Goal: Go to known website: Go to known website

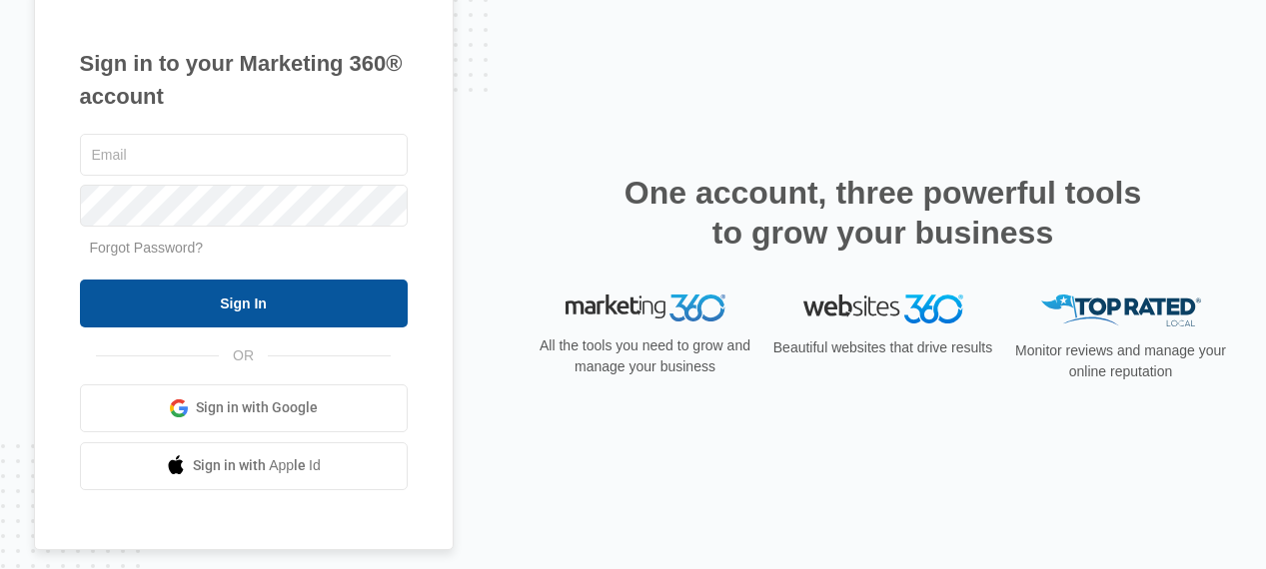
type input "[PERSON_NAME][EMAIL_ADDRESS][DOMAIN_NAME]"
click at [222, 302] on input "Sign In" at bounding box center [244, 304] width 328 height 48
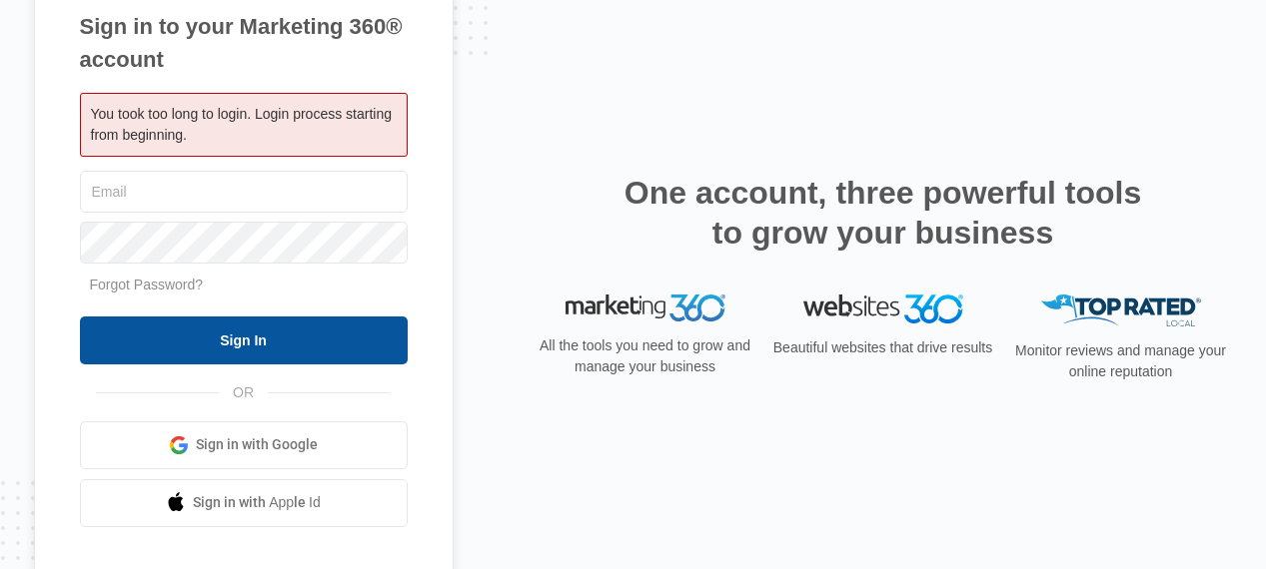
type input "jana@kingdomwayministries.net"
click at [236, 353] on input "Sign In" at bounding box center [244, 341] width 328 height 48
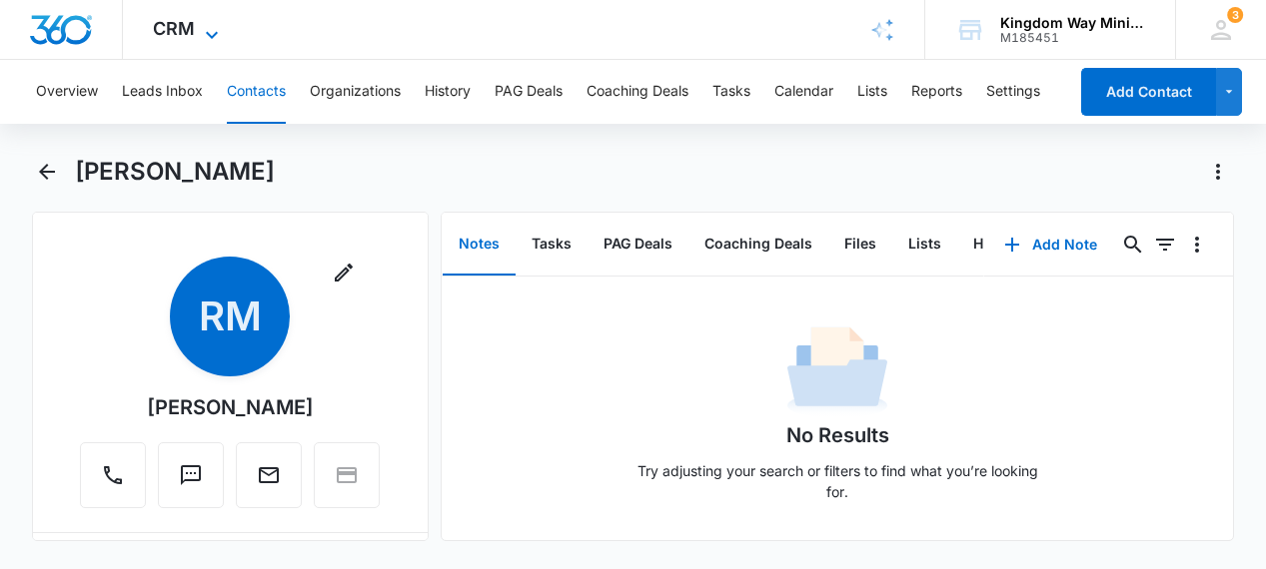
click at [184, 33] on span "CRM" at bounding box center [174, 28] width 42 height 21
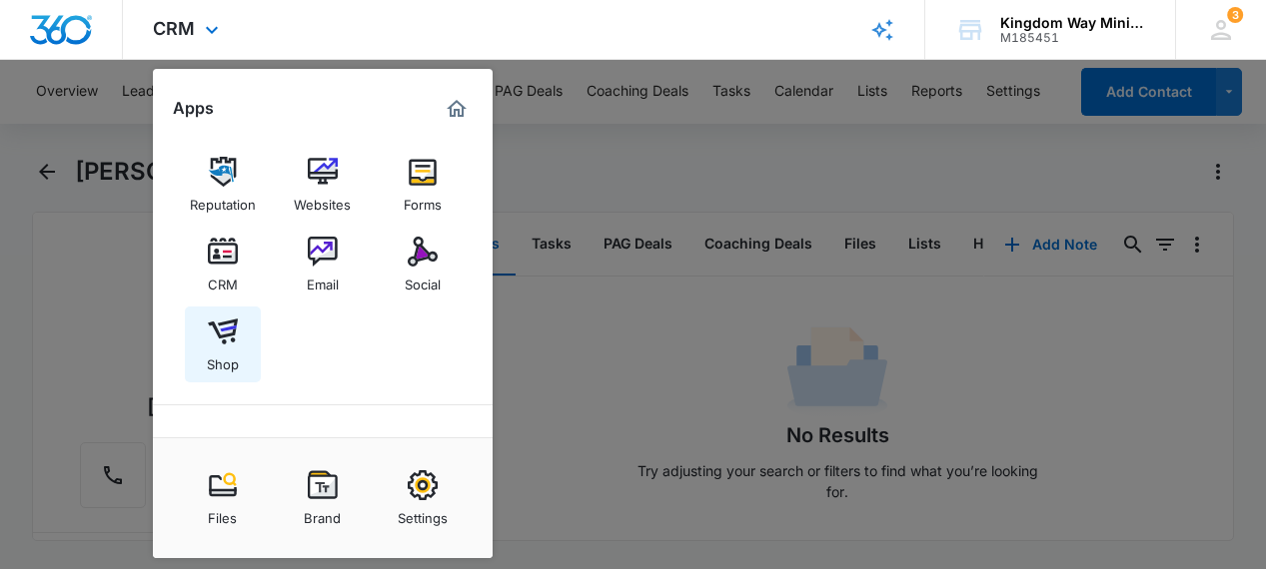
click at [230, 316] on link "Shop" at bounding box center [223, 345] width 76 height 76
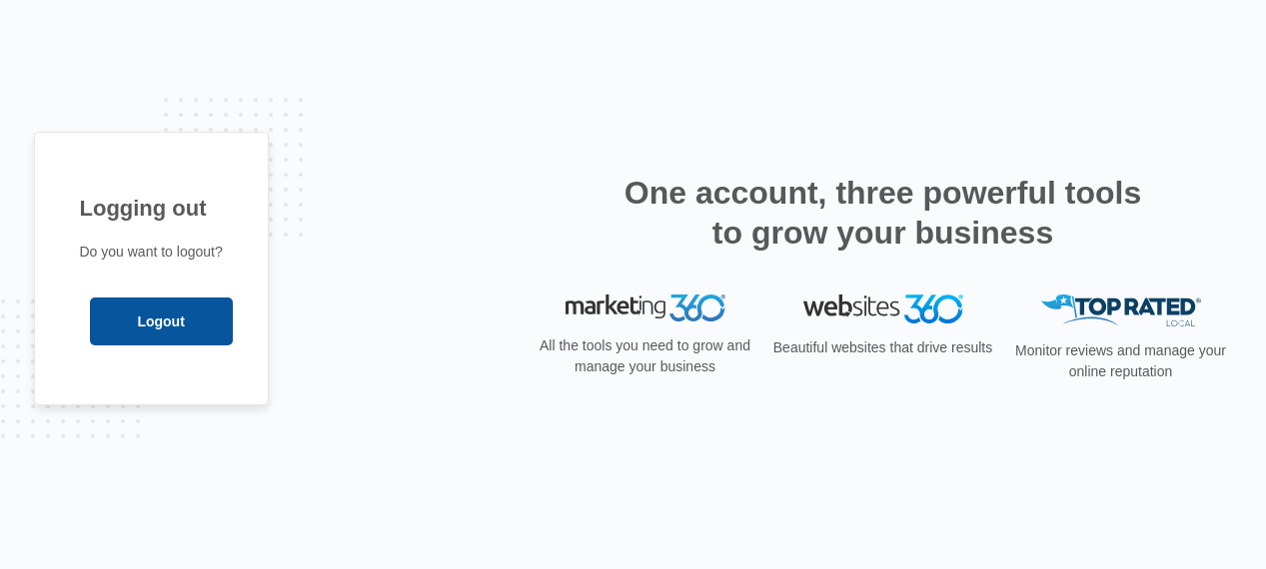
click at [169, 306] on input "Logout" at bounding box center [161, 322] width 143 height 48
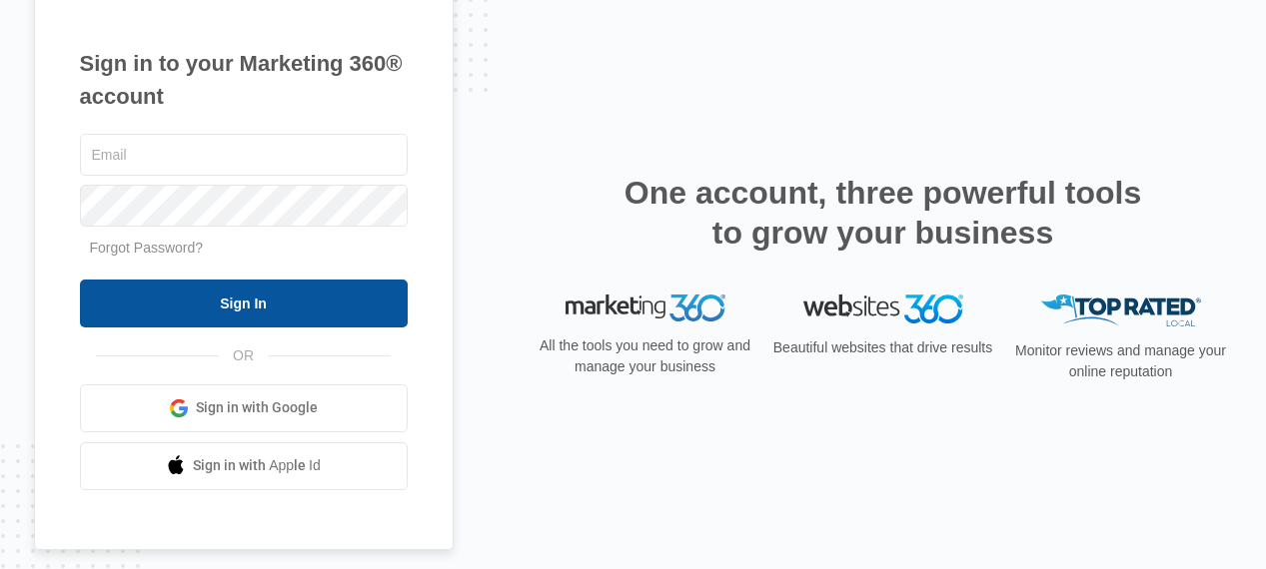
type input "jana@kingdomwayministries.net"
click at [240, 301] on input "Sign In" at bounding box center [244, 304] width 328 height 48
